Goal: Communication & Community: Ask a question

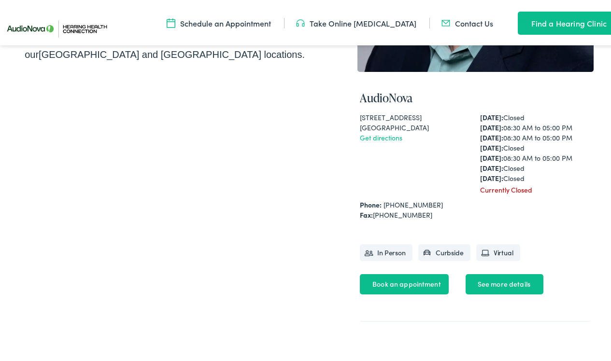
scroll to position [343, 0]
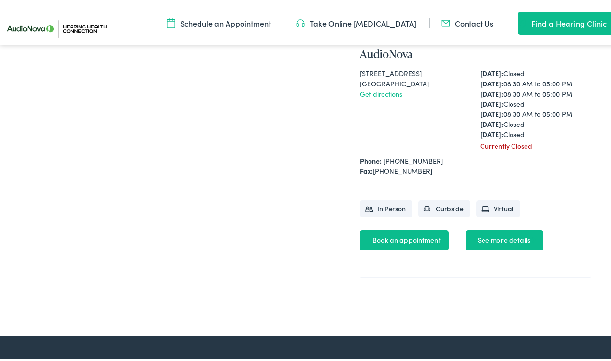
click at [405, 249] on link "Book an appointment" at bounding box center [404, 238] width 89 height 20
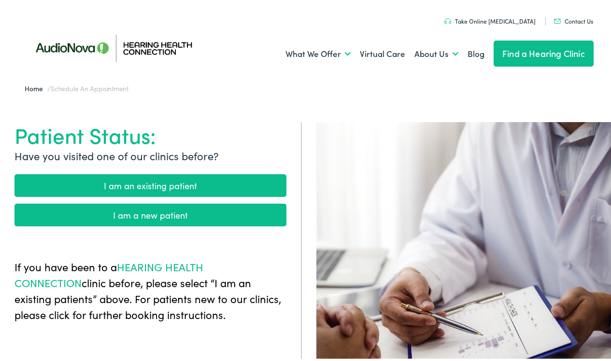
click at [149, 217] on link "I am a new patient" at bounding box center [150, 213] width 272 height 23
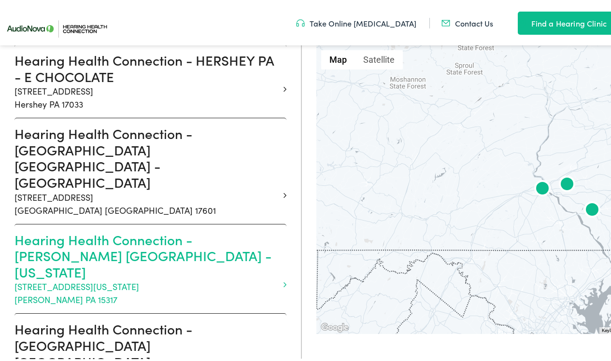
scroll to position [409, 0]
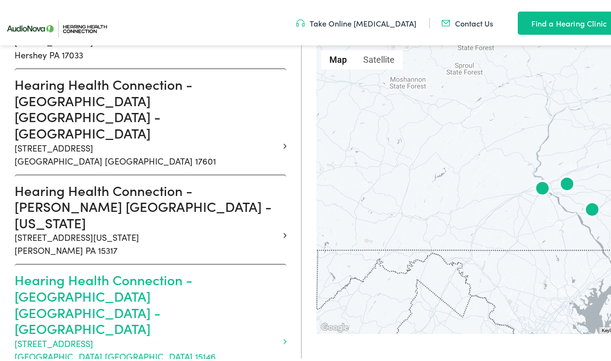
click at [59, 270] on h3 "Hearing Health Connection - MONROEVILLE PA - MOSSIDE" at bounding box center [146, 302] width 265 height 65
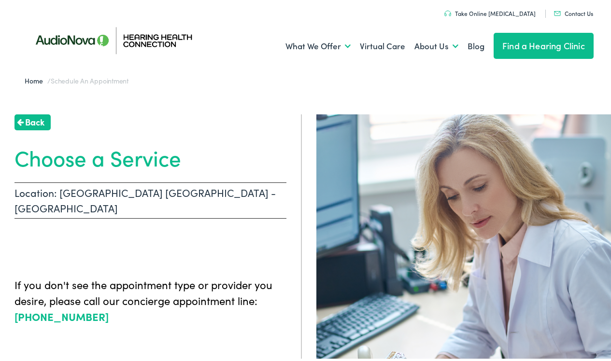
scroll to position [14, 0]
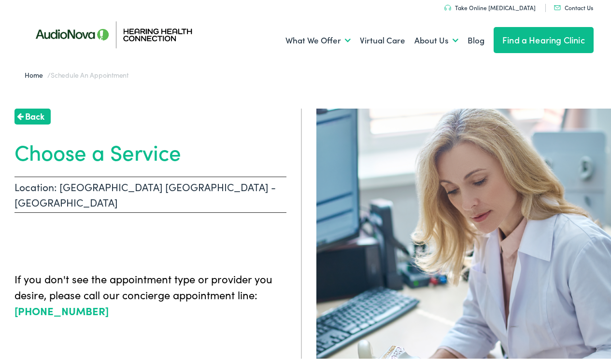
click at [26, 117] on span "Back" at bounding box center [34, 114] width 19 height 13
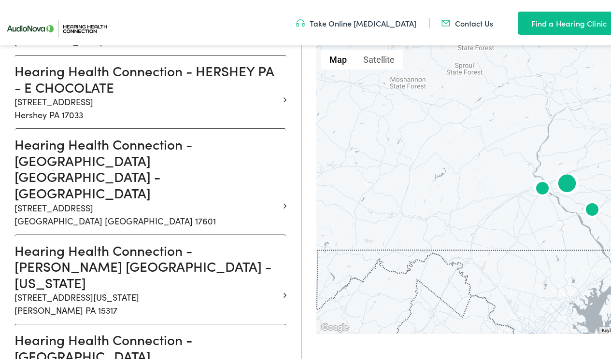
scroll to position [395, 0]
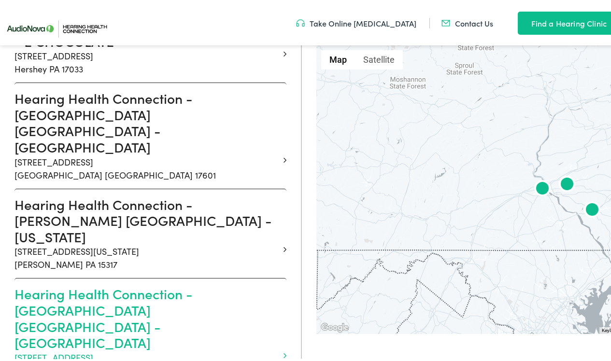
click at [171, 284] on h3 "Hearing Health Connection - MONROEVILLE PA - MOSSIDE" at bounding box center [146, 316] width 265 height 65
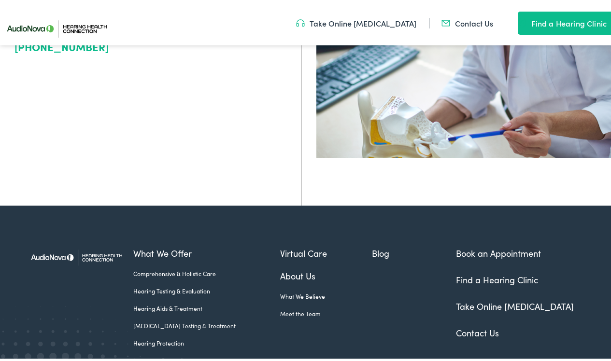
scroll to position [277, 0]
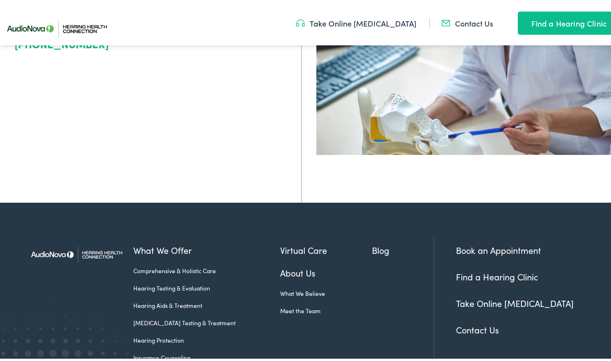
click at [493, 255] on link "Book an Appointment" at bounding box center [498, 248] width 85 height 12
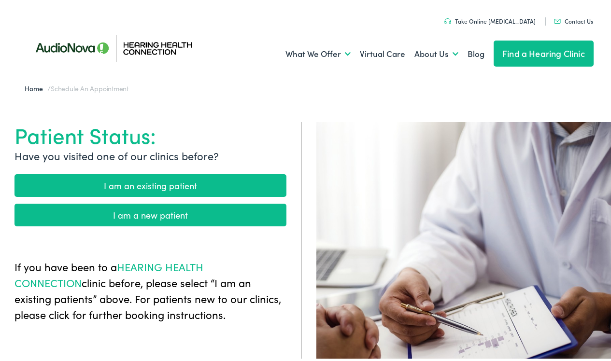
click at [134, 218] on link "I am a new patient" at bounding box center [150, 213] width 272 height 23
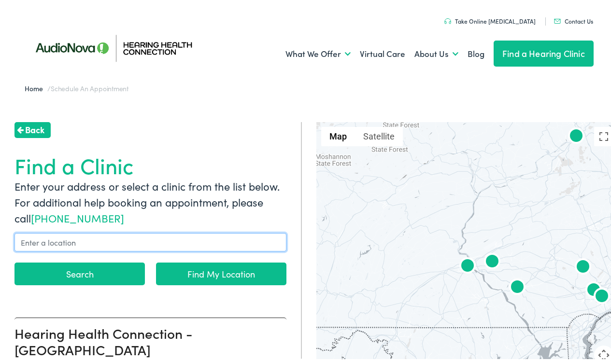
click at [44, 243] on input "text" at bounding box center [150, 240] width 272 height 18
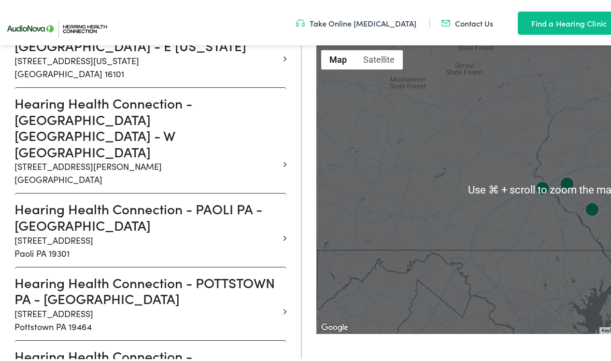
scroll to position [911, 0]
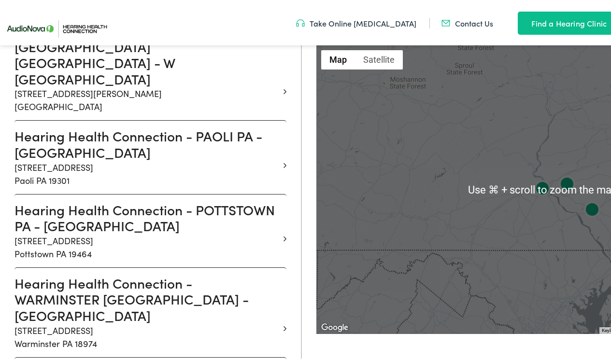
type input "Monroeville"
click at [454, 21] on link "Contact Us" at bounding box center [467, 21] width 52 height 11
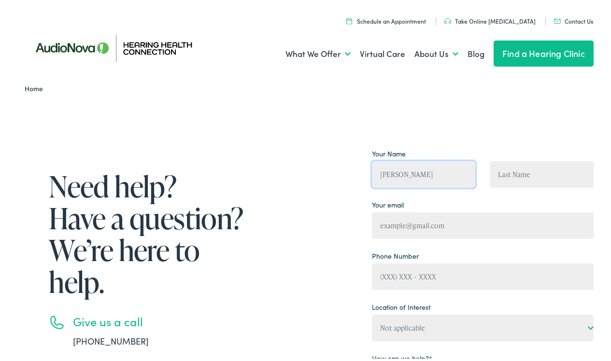
type input "Bernard"
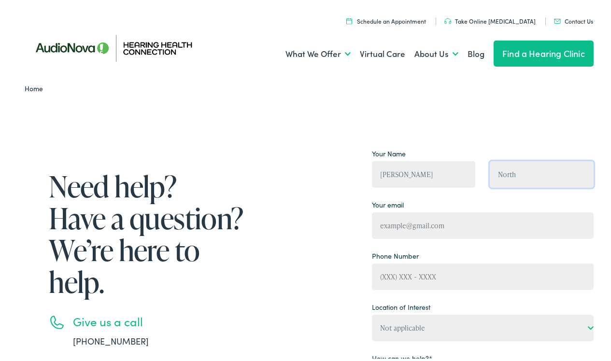
type input "North"
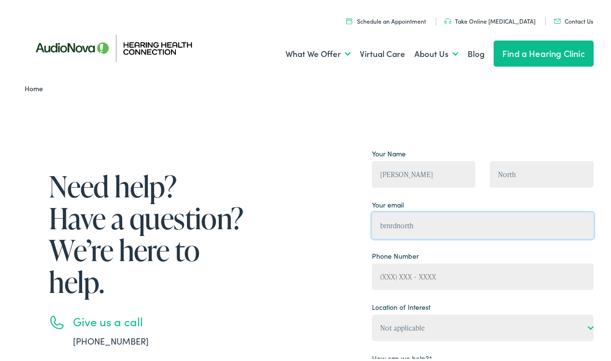
type input "brnrdnorth@gmail.com"
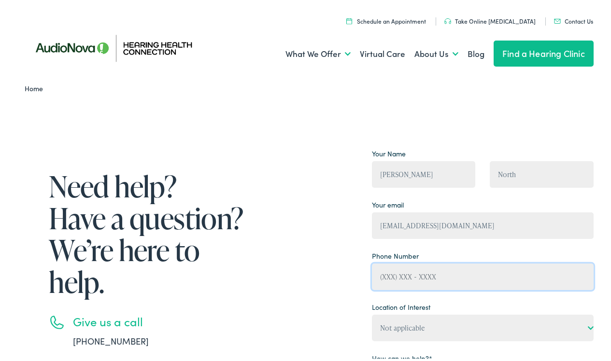
drag, startPoint x: 396, startPoint y: 278, endPoint x: 404, endPoint y: 276, distance: 8.9
type input "(412) 310-4094"
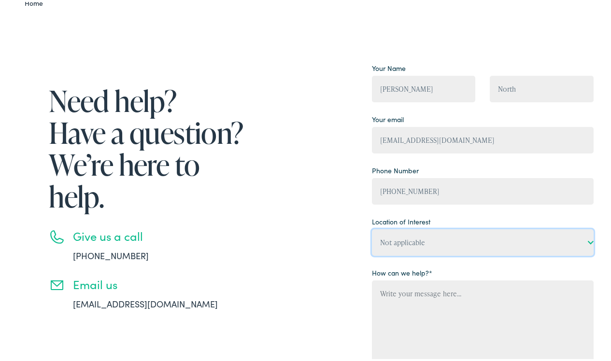
select select "Hearing Health Connection, Monroeville"
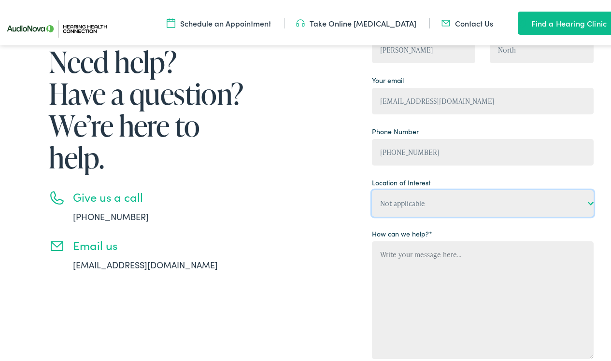
scroll to position [137, 0]
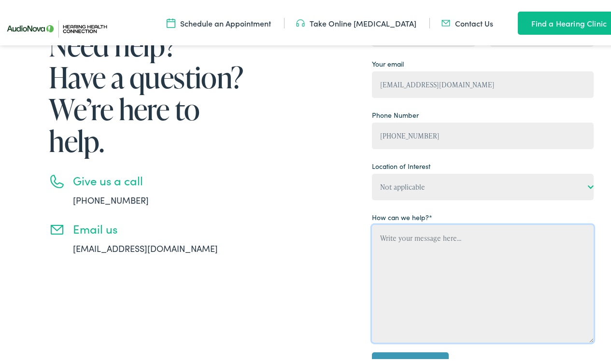
click at [375, 240] on textarea "Contact form" at bounding box center [483, 282] width 222 height 118
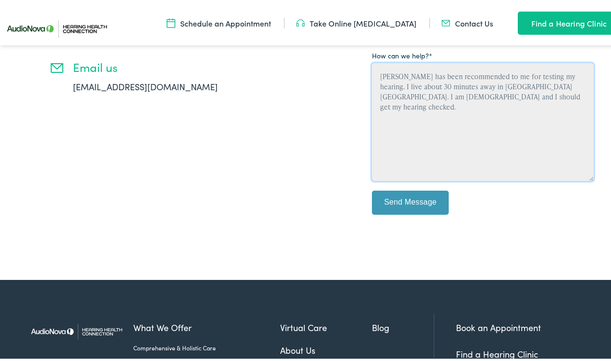
scroll to position [301, 0]
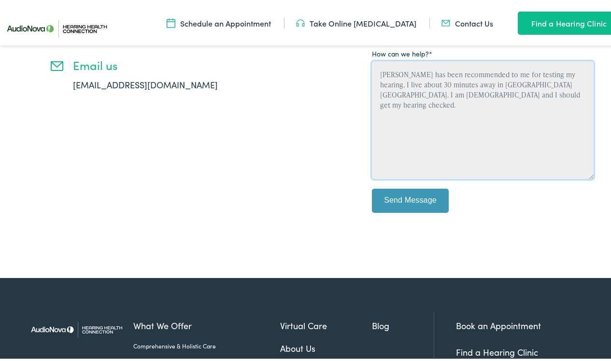
type textarea "Kenneth Mashraky has been recommended to me for testing my hearing. I live abou…"
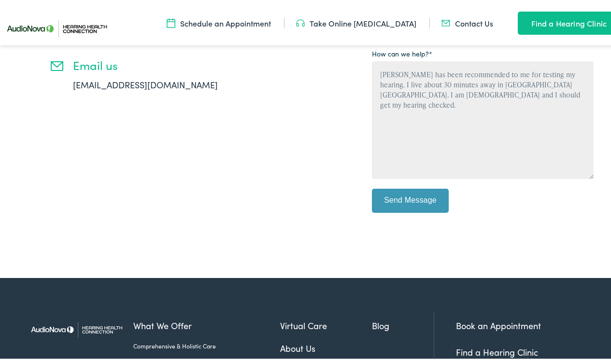
click at [418, 202] on input "Send Message" at bounding box center [410, 199] width 77 height 24
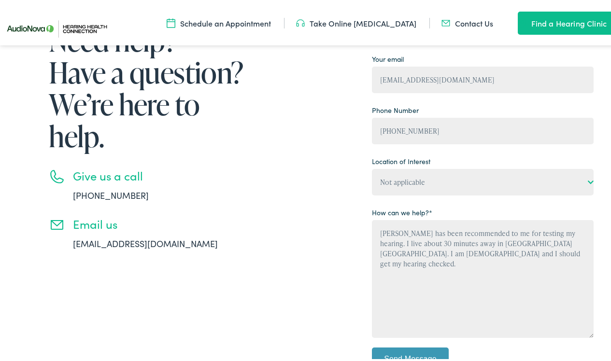
scroll to position [140, 0]
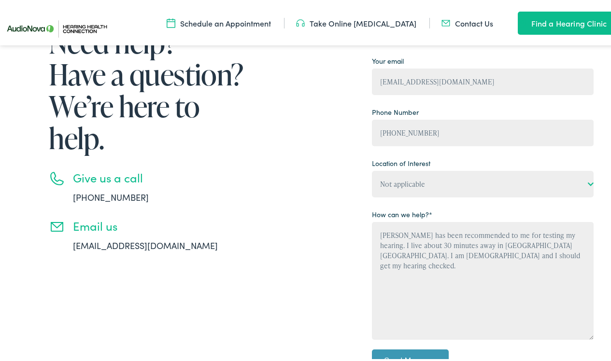
click at [166, 247] on link "info@hearinghealthconnection.com" at bounding box center [145, 244] width 145 height 12
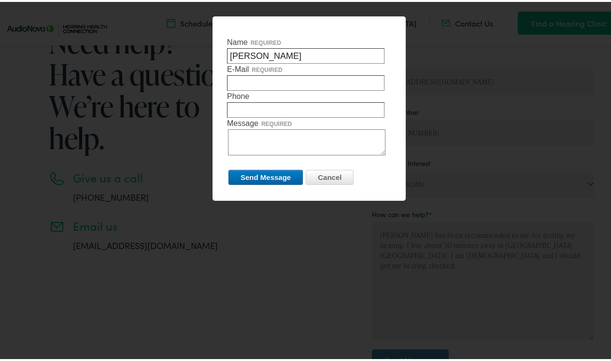
type input "Bernard North"
type input "brnrdnorth@gmail.com"
type input "412 310 4094"
click at [234, 133] on textarea "Message required" at bounding box center [306, 140] width 157 height 26
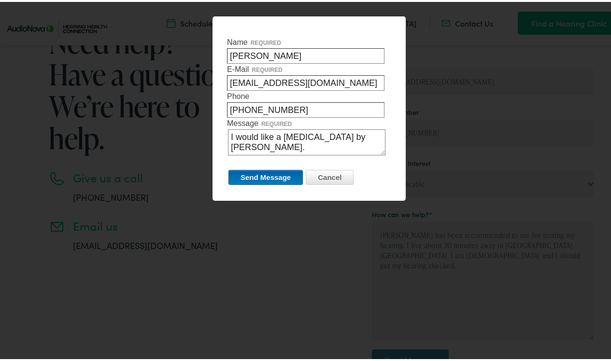
type textarea "I would like a hearing test by Kenneth Mashraky."
click at [236, 173] on input "Send Message" at bounding box center [265, 175] width 74 height 15
